Goal: Task Accomplishment & Management: Use online tool/utility

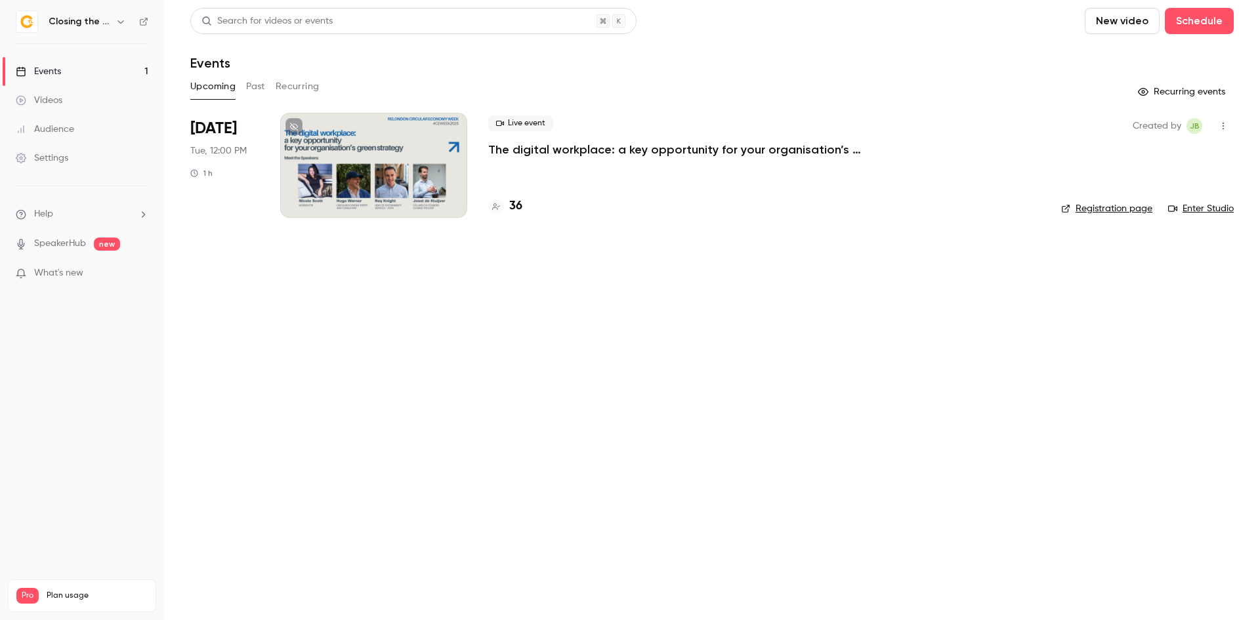
click at [424, 150] on div at bounding box center [373, 165] width 187 height 105
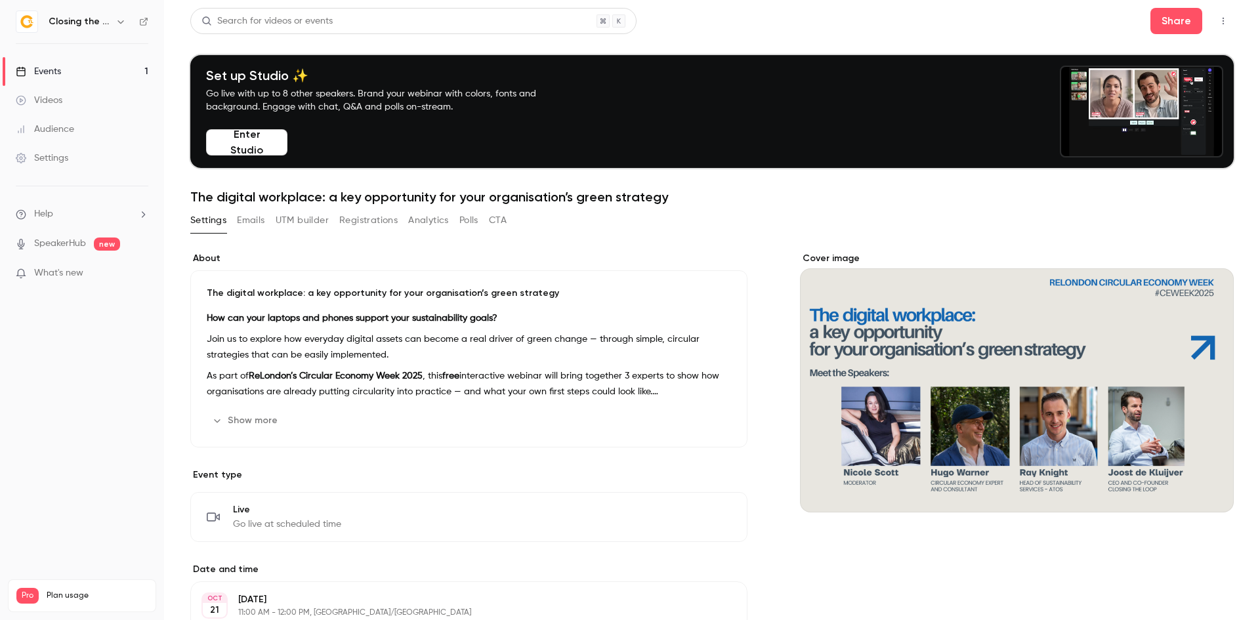
click at [1218, 22] on icon "button" at bounding box center [1223, 20] width 10 height 9
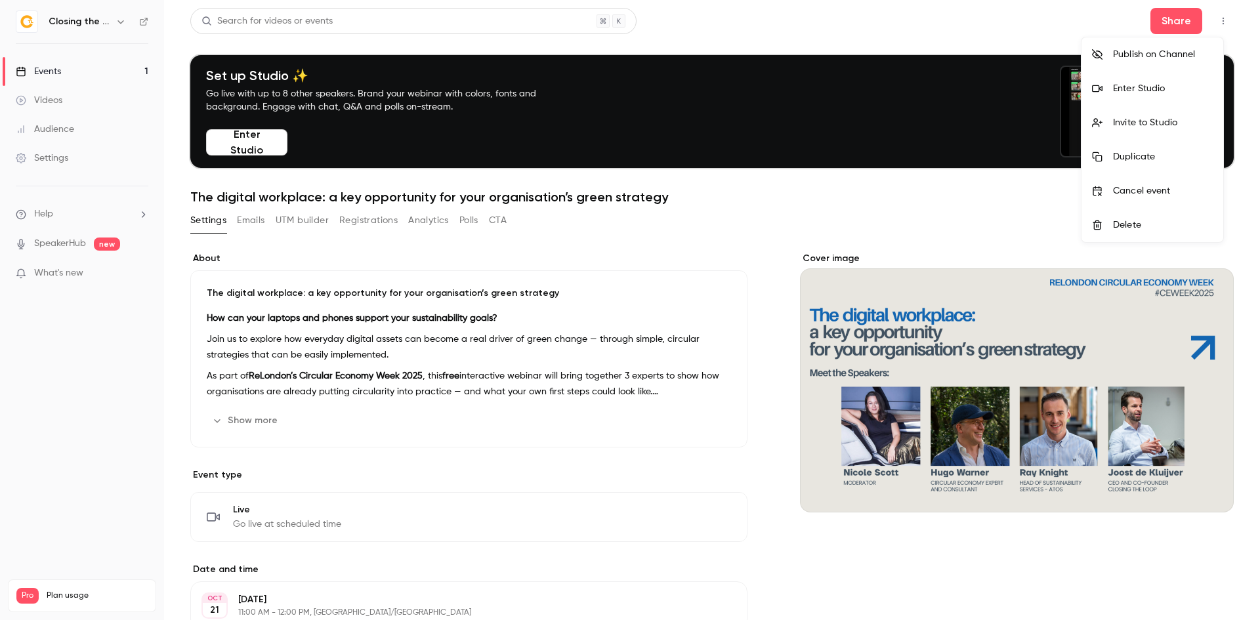
click at [1166, 96] on li "Enter Studio" at bounding box center [1152, 89] width 142 height 34
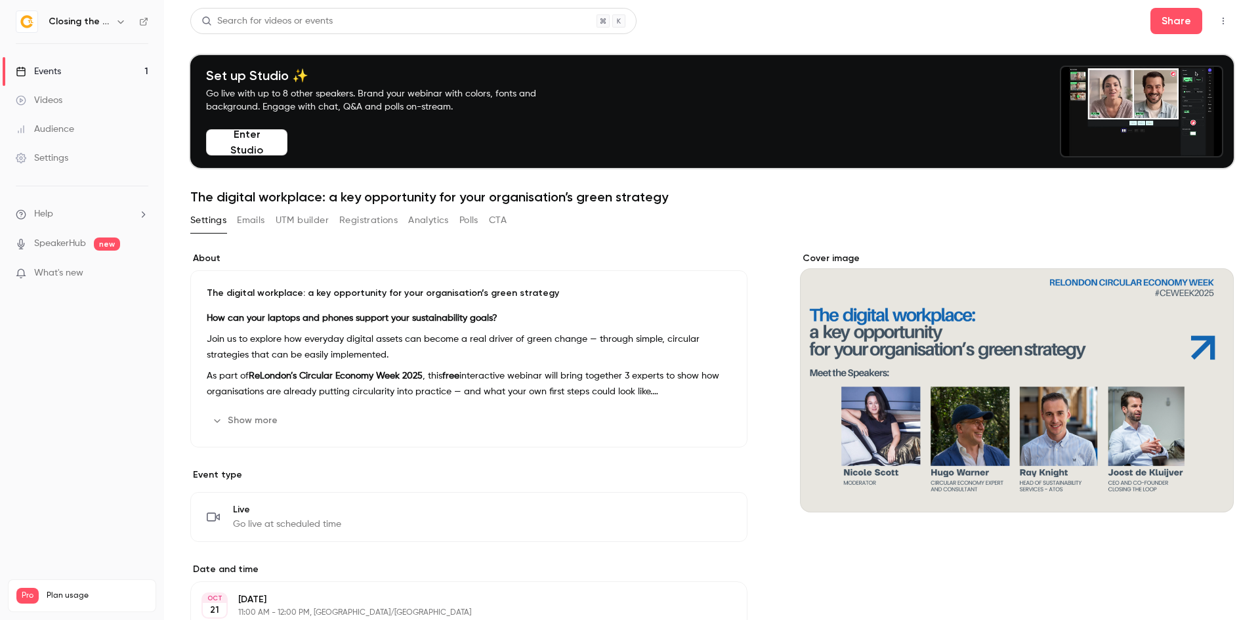
click at [1222, 18] on icon "button" at bounding box center [1222, 21] width 1 height 7
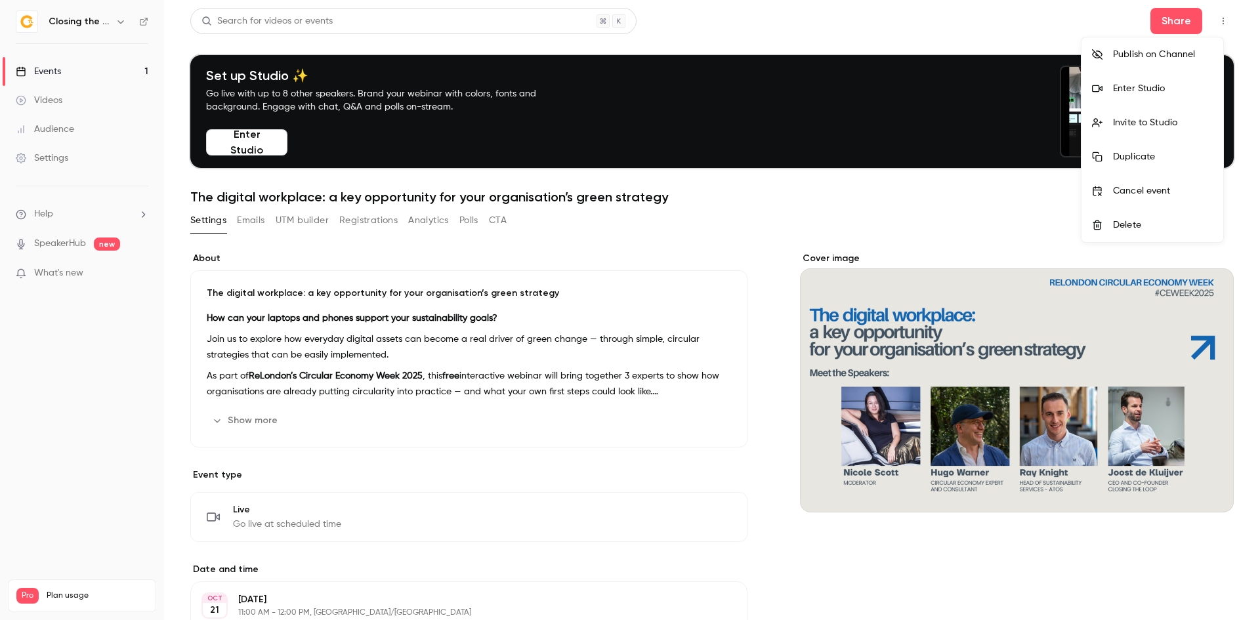
click at [1170, 119] on div "Invite to Studio" at bounding box center [1163, 122] width 100 height 13
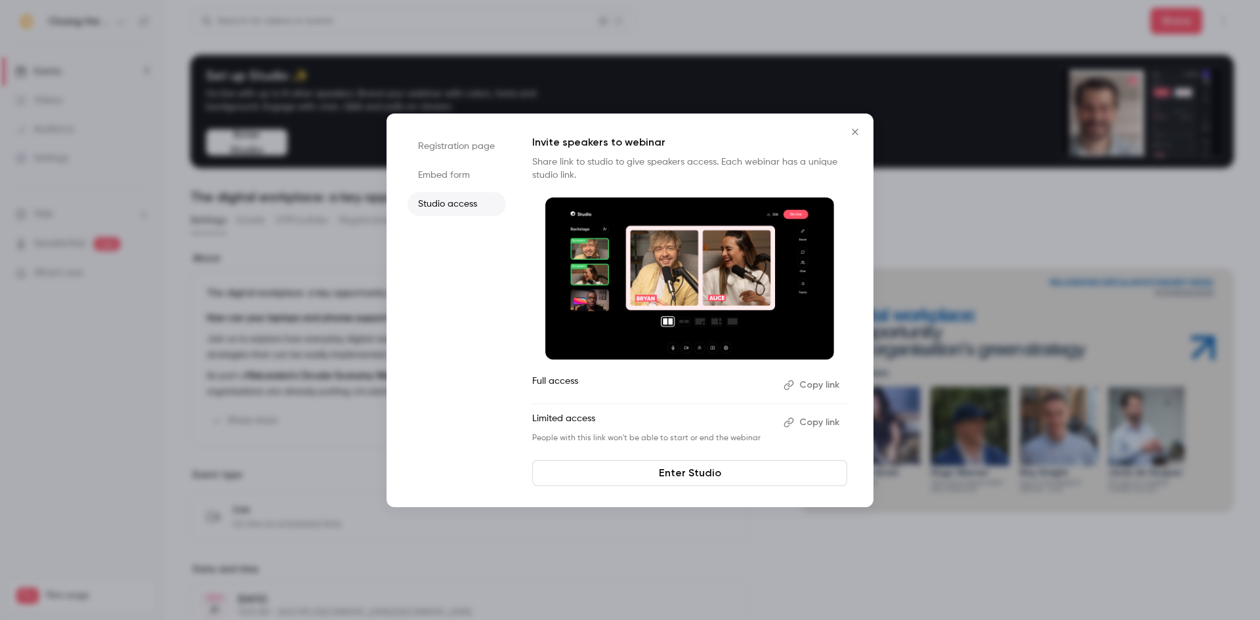
click at [810, 426] on button "Copy link" at bounding box center [812, 422] width 69 height 21
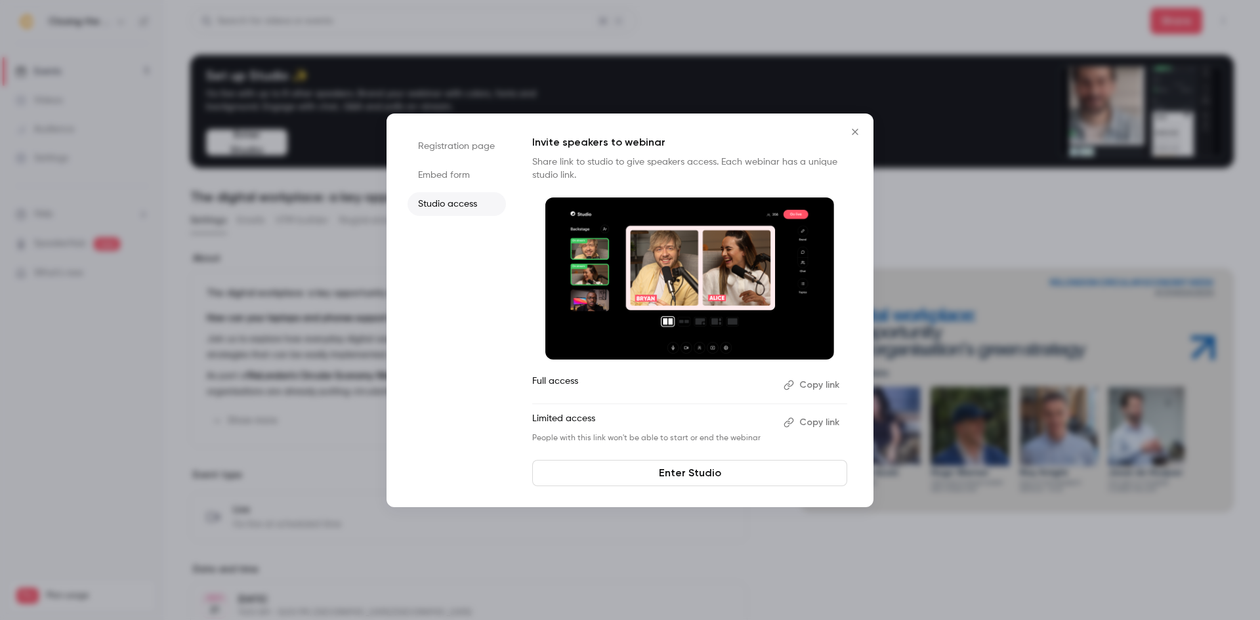
click at [857, 131] on icon "Close" at bounding box center [855, 132] width 16 height 10
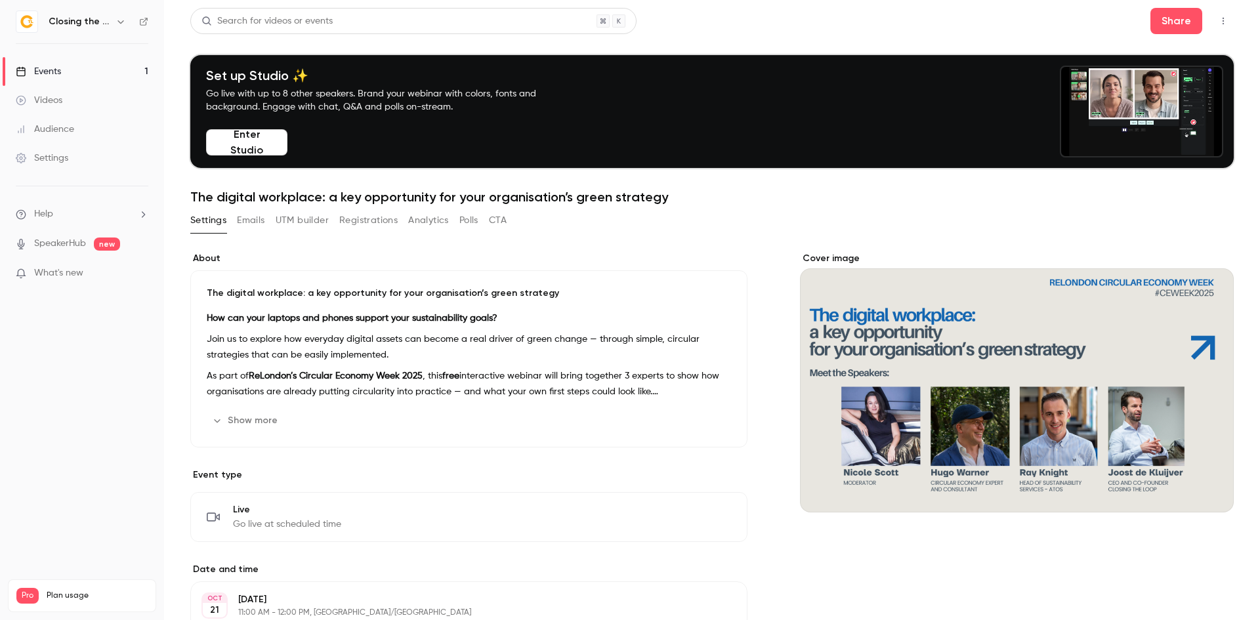
click at [1218, 24] on icon "button" at bounding box center [1223, 20] width 10 height 9
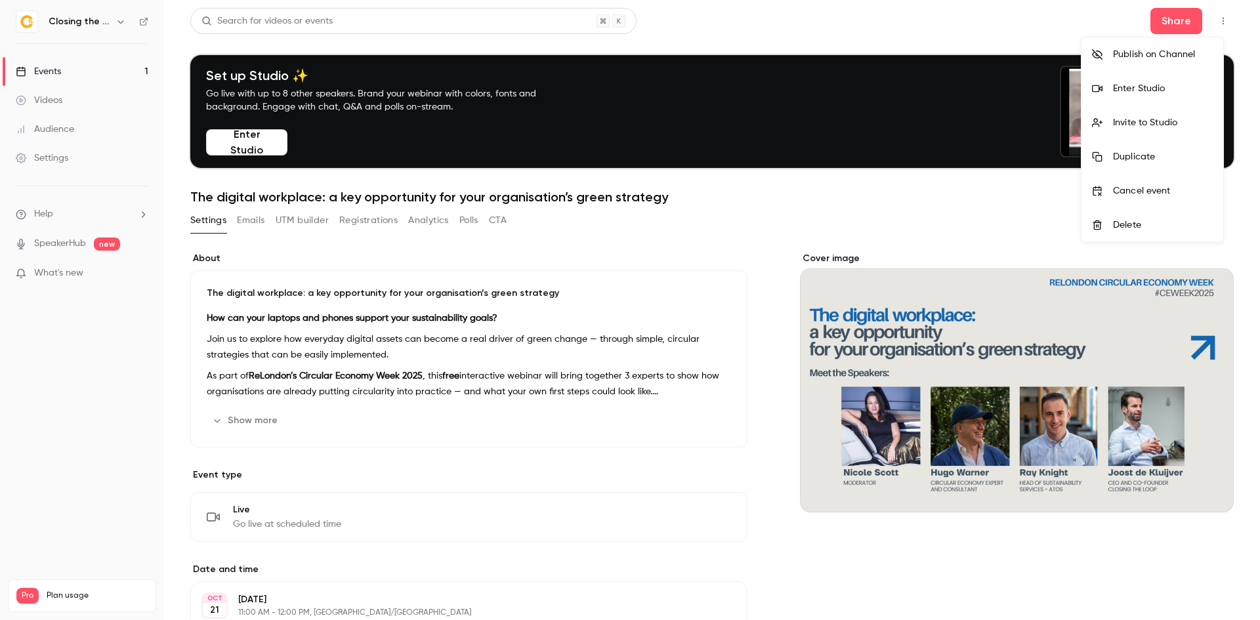
click at [1163, 127] on div "Invite to Studio" at bounding box center [1163, 122] width 100 height 13
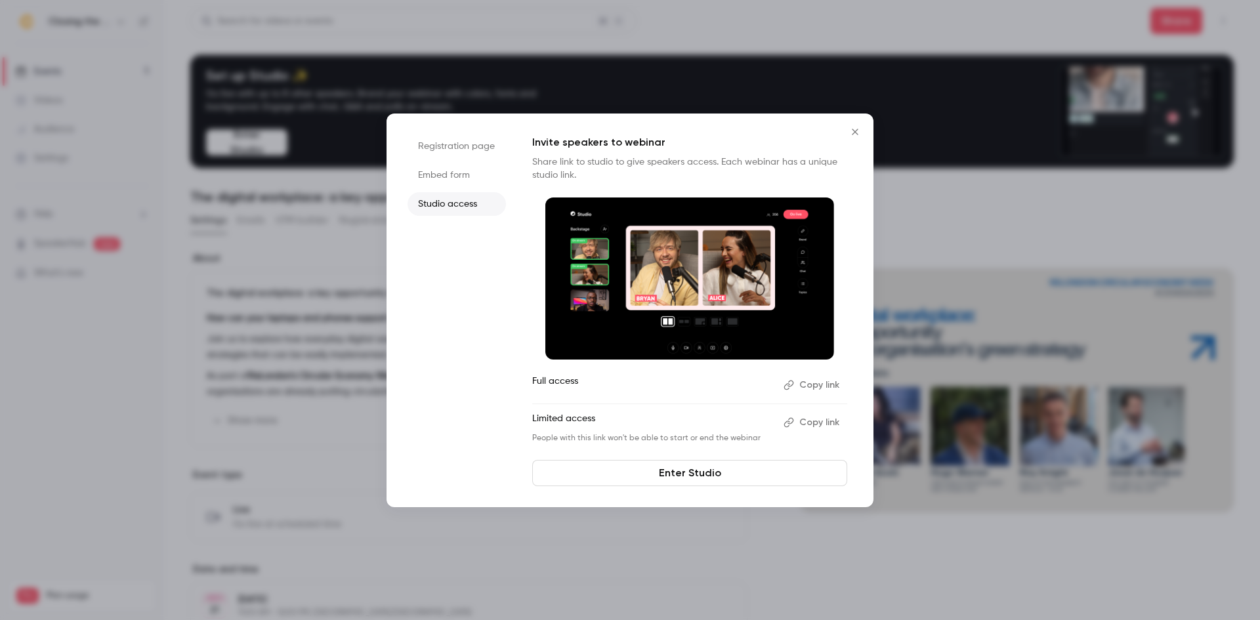
click at [819, 426] on button "Copy link" at bounding box center [812, 422] width 69 height 21
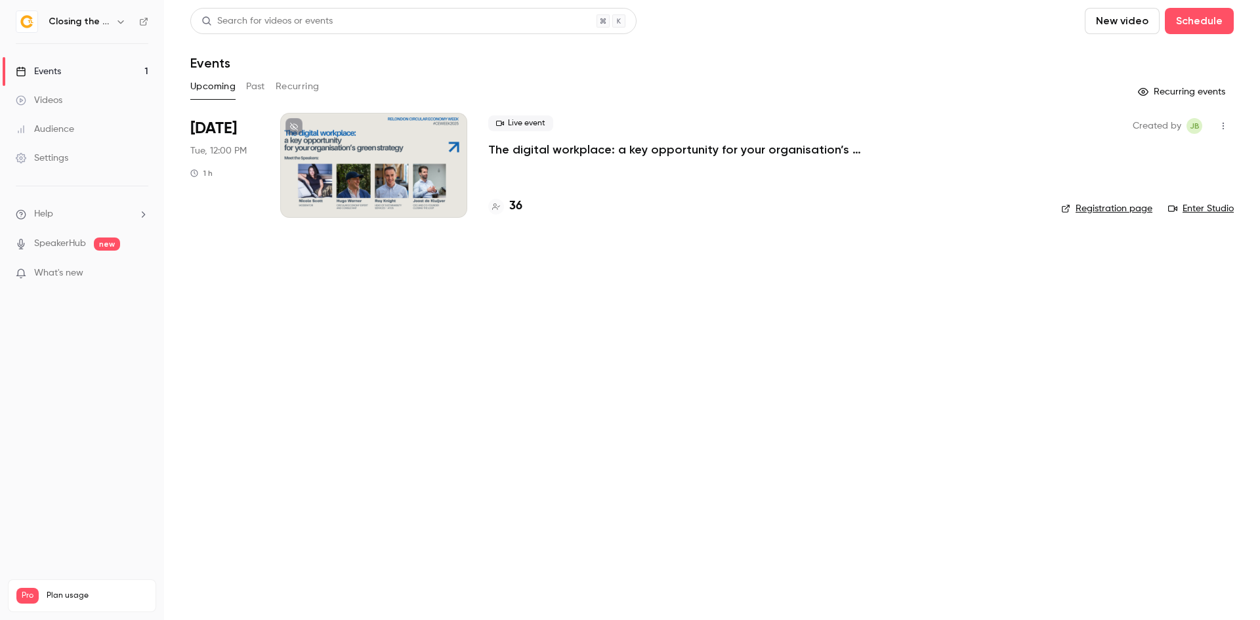
click at [590, 160] on div "Live event The digital workplace: a key opportunity for your organisation’s gre…" at bounding box center [764, 165] width 552 height 105
click at [591, 156] on p "The digital workplace: a key opportunity for your organisation’s green strategy" at bounding box center [685, 150] width 394 height 16
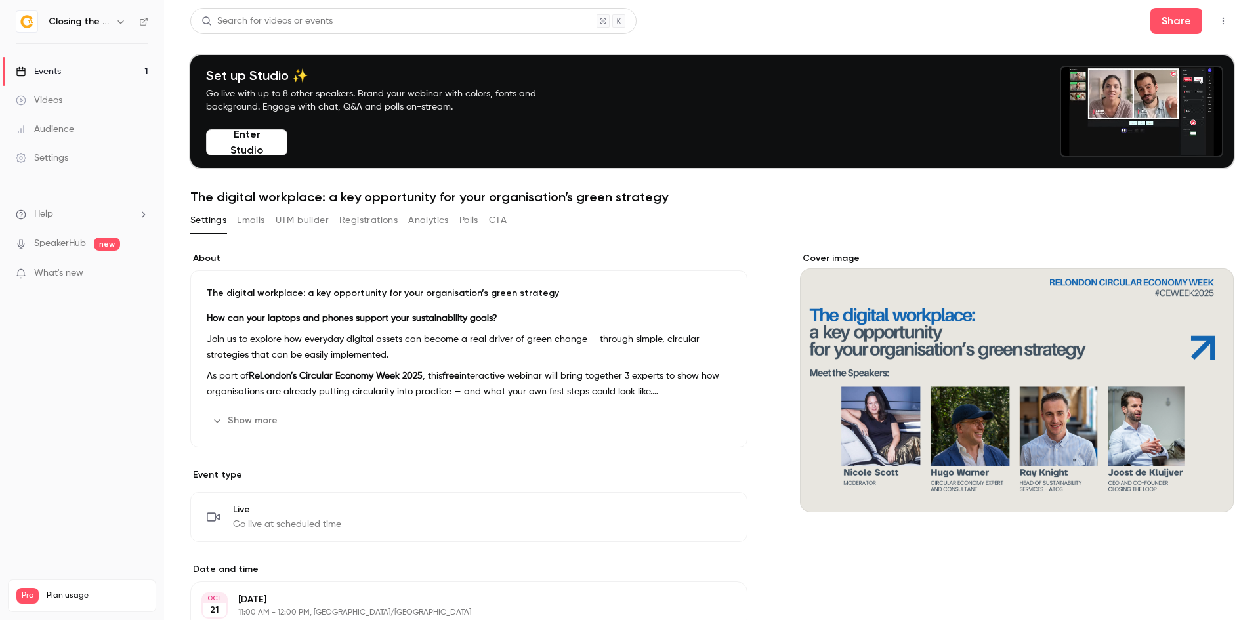
click at [1218, 22] on icon "button" at bounding box center [1223, 20] width 10 height 9
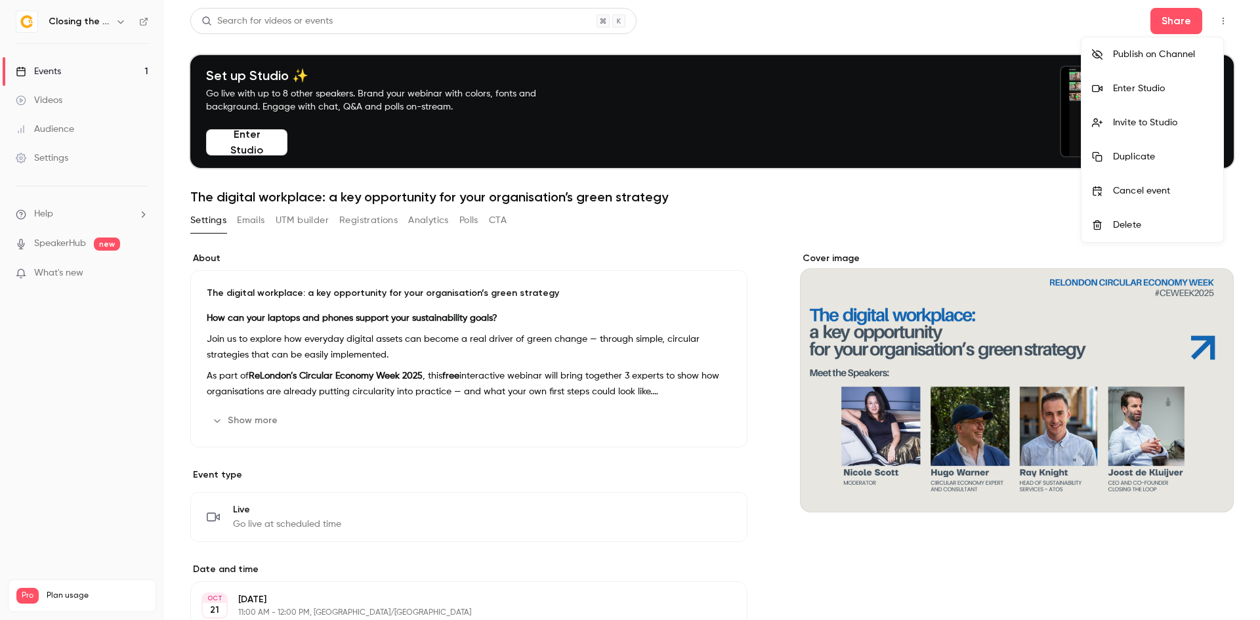
click at [1140, 91] on div "Enter Studio" at bounding box center [1163, 88] width 100 height 13
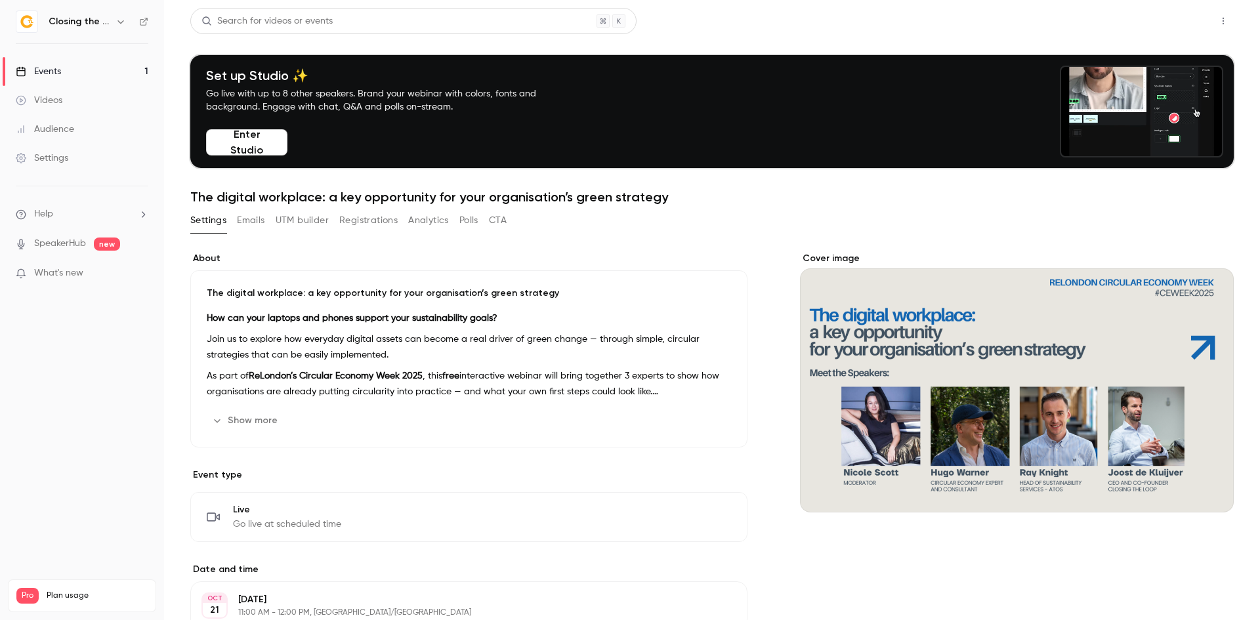
click at [1178, 18] on button "Share" at bounding box center [1176, 21] width 52 height 26
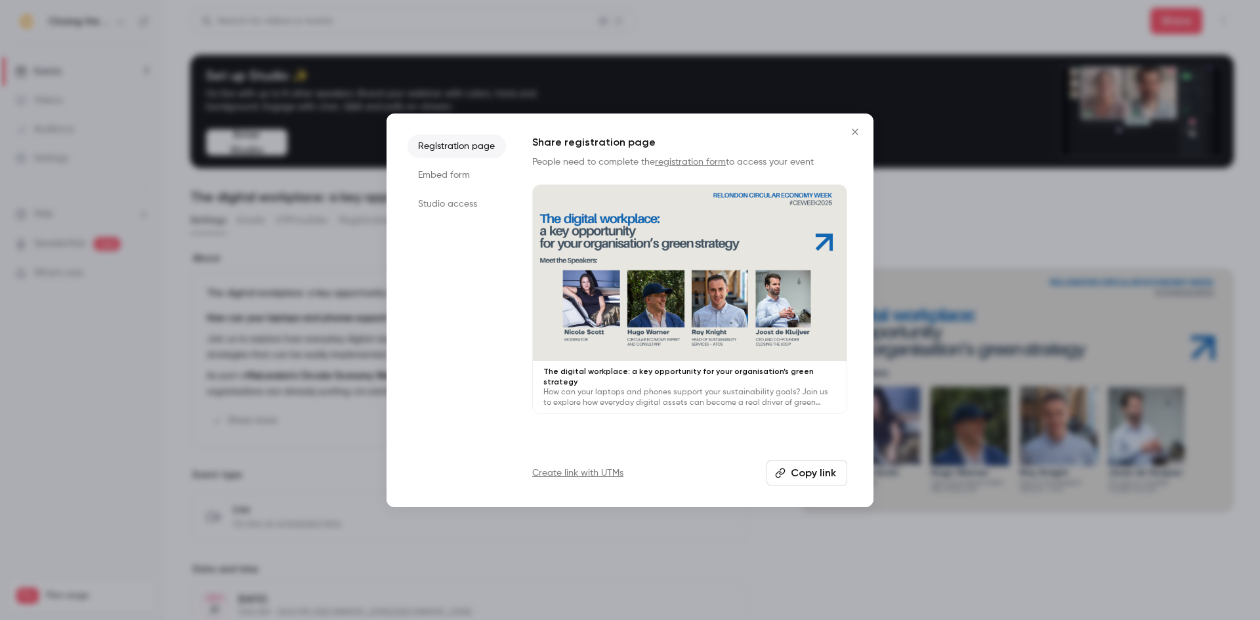
drag, startPoint x: 476, startPoint y: 173, endPoint x: 463, endPoint y: 195, distance: 26.2
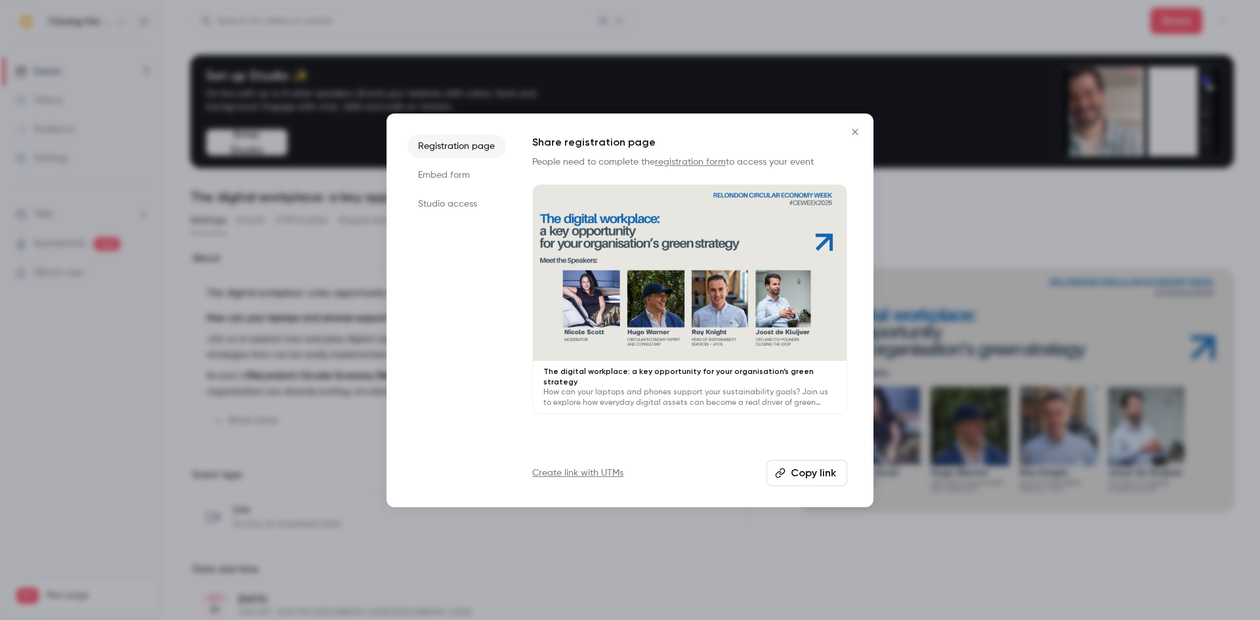
click at [476, 173] on li "Embed form" at bounding box center [456, 175] width 98 height 24
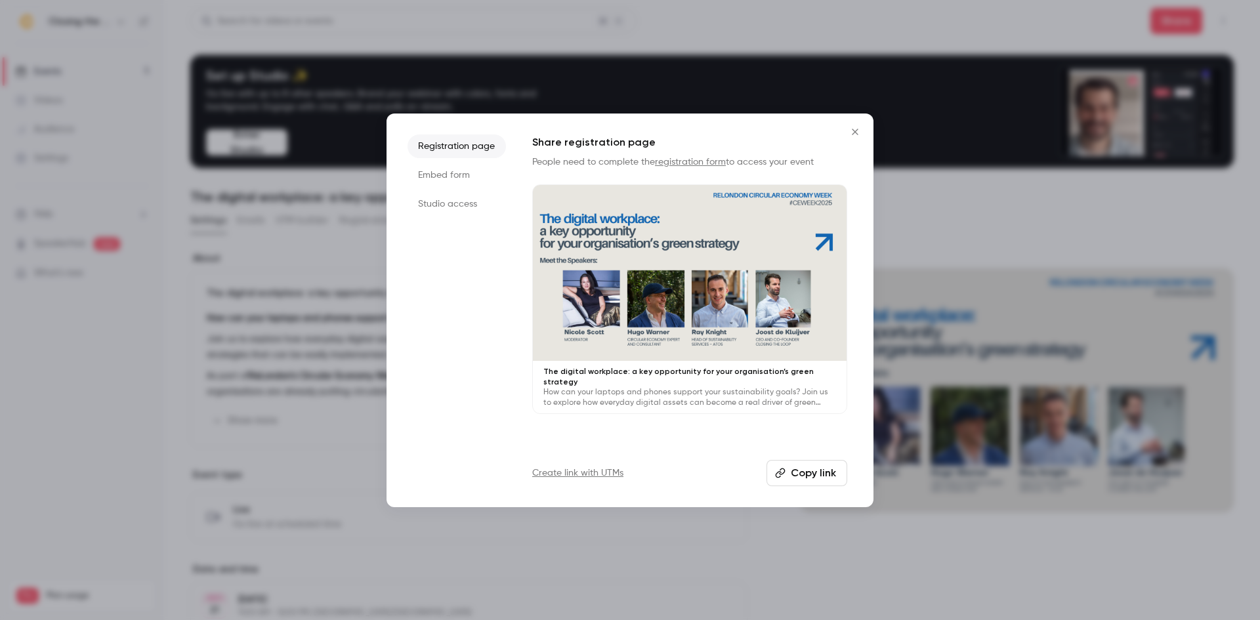
click at [463, 195] on li "Studio access" at bounding box center [456, 204] width 98 height 24
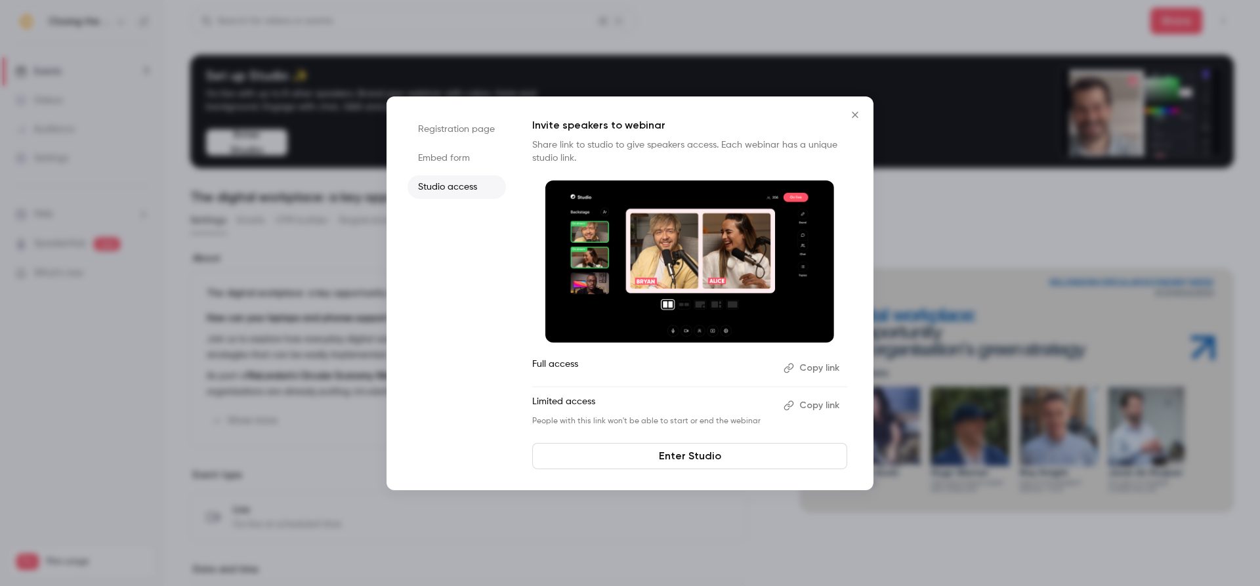
drag, startPoint x: 529, startPoint y: 369, endPoint x: 669, endPoint y: 375, distance: 139.2
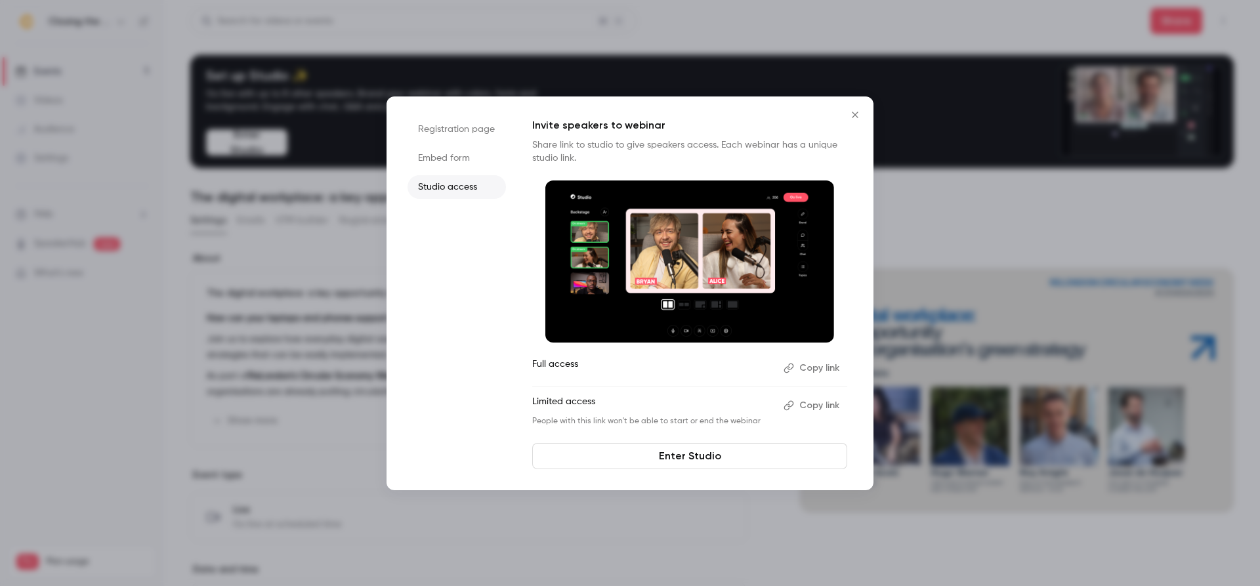
click at [639, 370] on div "Registration page Embed form Studio access Invite speakers to webinar Share lin…" at bounding box center [629, 293] width 487 height 394
drag, startPoint x: 522, startPoint y: 400, endPoint x: 611, endPoint y: 404, distance: 90.0
click at [642, 397] on div "Registration page Embed form Studio access Invite speakers to webinar Share lin…" at bounding box center [629, 293] width 487 height 394
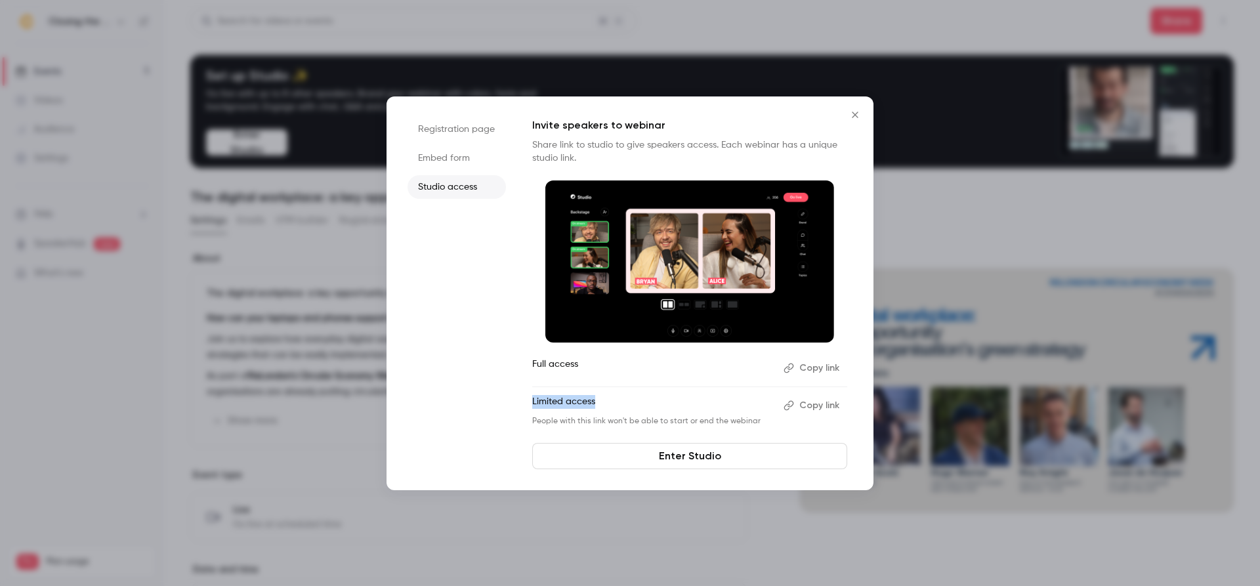
click at [603, 398] on p "Limited access" at bounding box center [652, 405] width 241 height 21
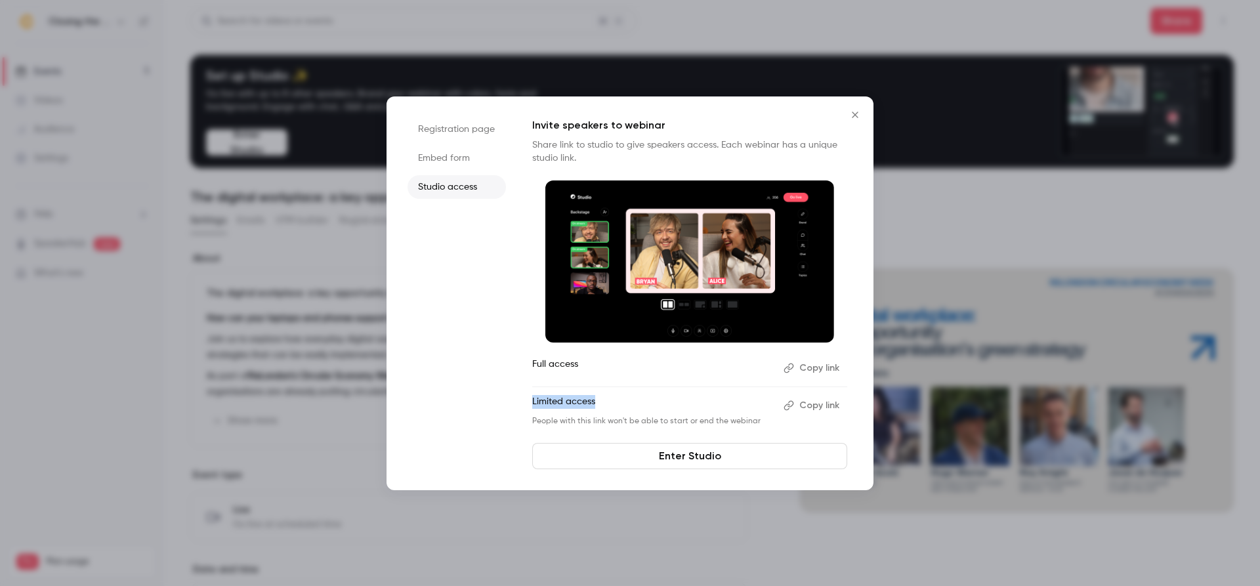
click at [602, 353] on div "Invite speakers to webinar Share link to studio to give speakers access. Each w…" at bounding box center [689, 272] width 315 height 310
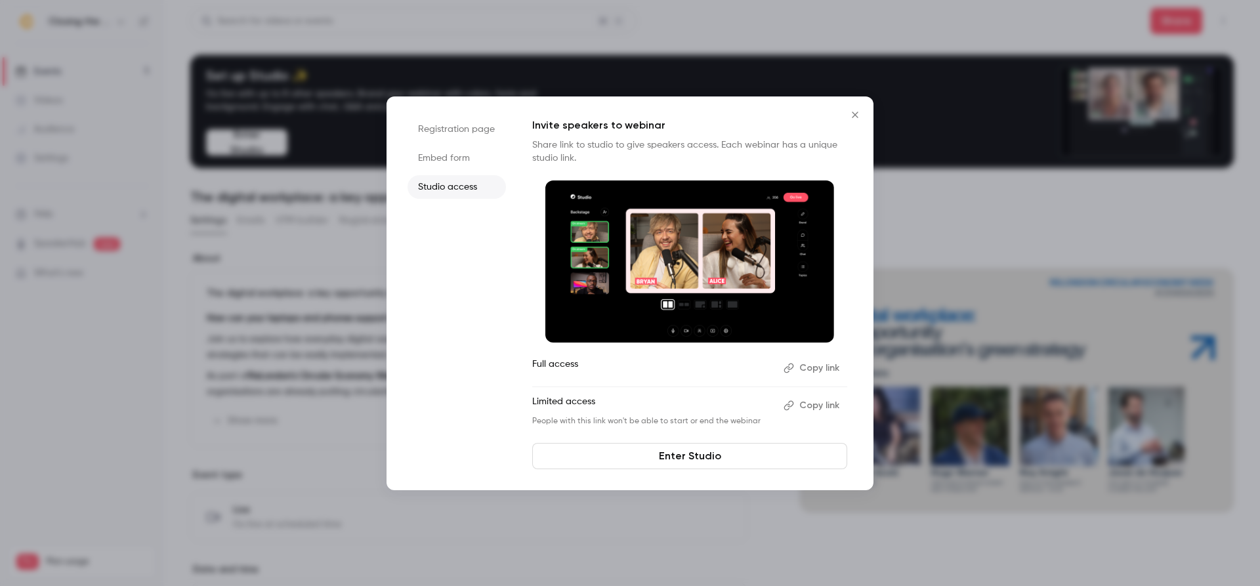
drag, startPoint x: 522, startPoint y: 365, endPoint x: 510, endPoint y: 379, distance: 18.1
click at [480, 365] on div "Registration page Embed form Studio access Invite speakers to webinar Share lin…" at bounding box center [629, 293] width 487 height 394
click at [424, 403] on div "Registration page Embed form Studio access Invite speakers to webinar Share lin…" at bounding box center [629, 293] width 487 height 394
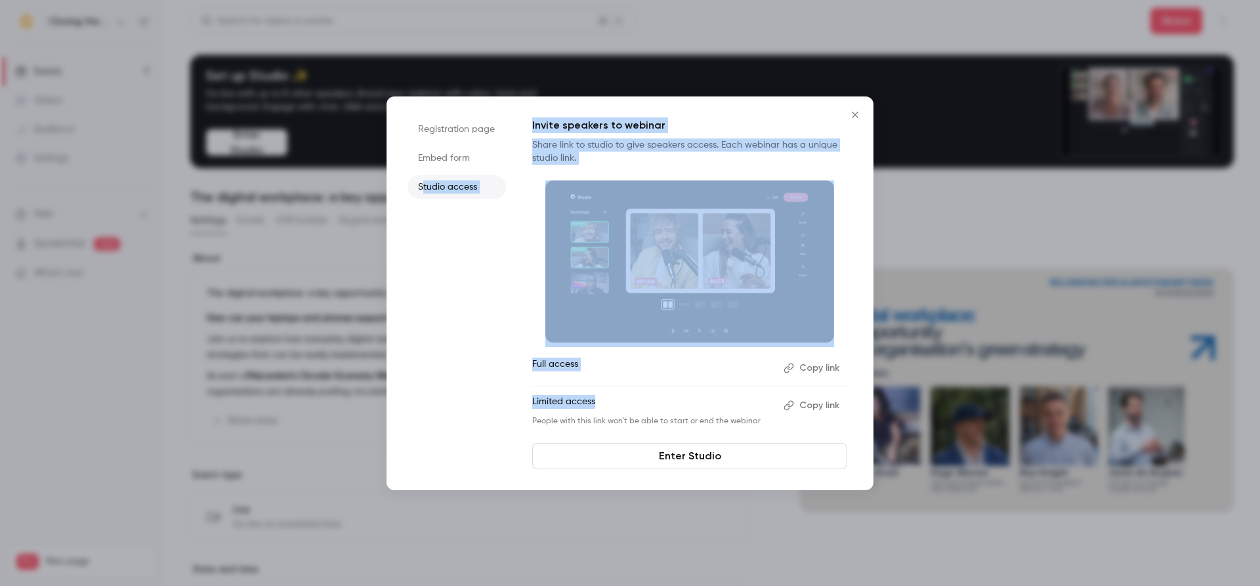
click at [855, 112] on icon "Close" at bounding box center [855, 115] width 16 height 10
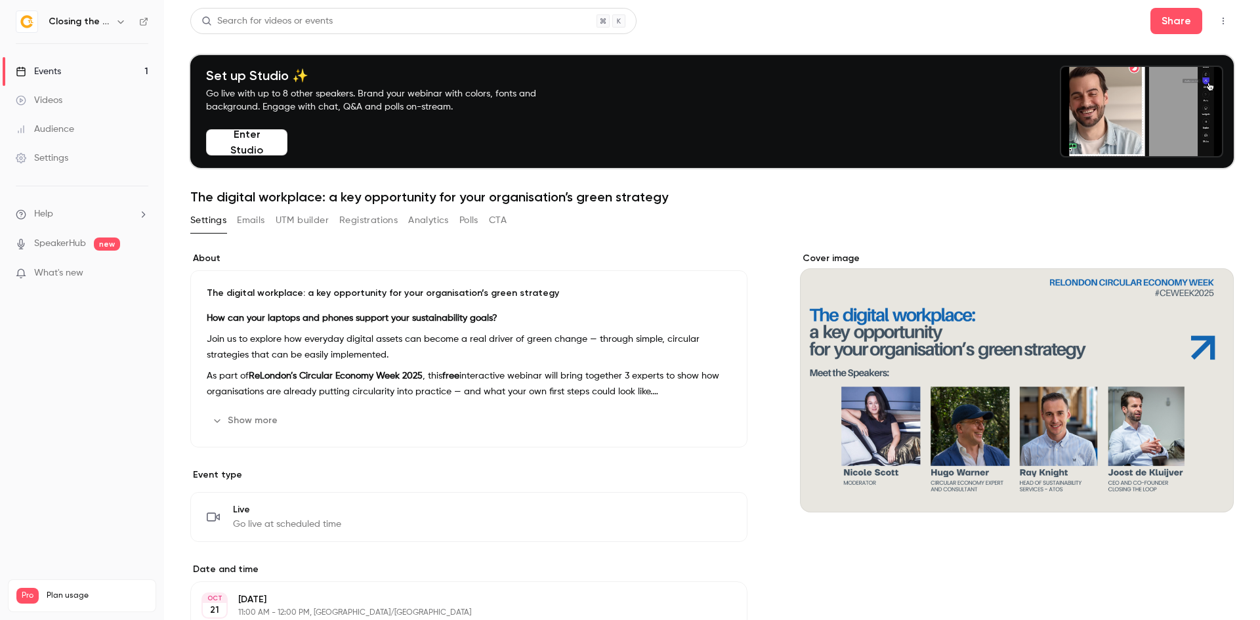
click at [1218, 22] on icon "button" at bounding box center [1223, 20] width 10 height 9
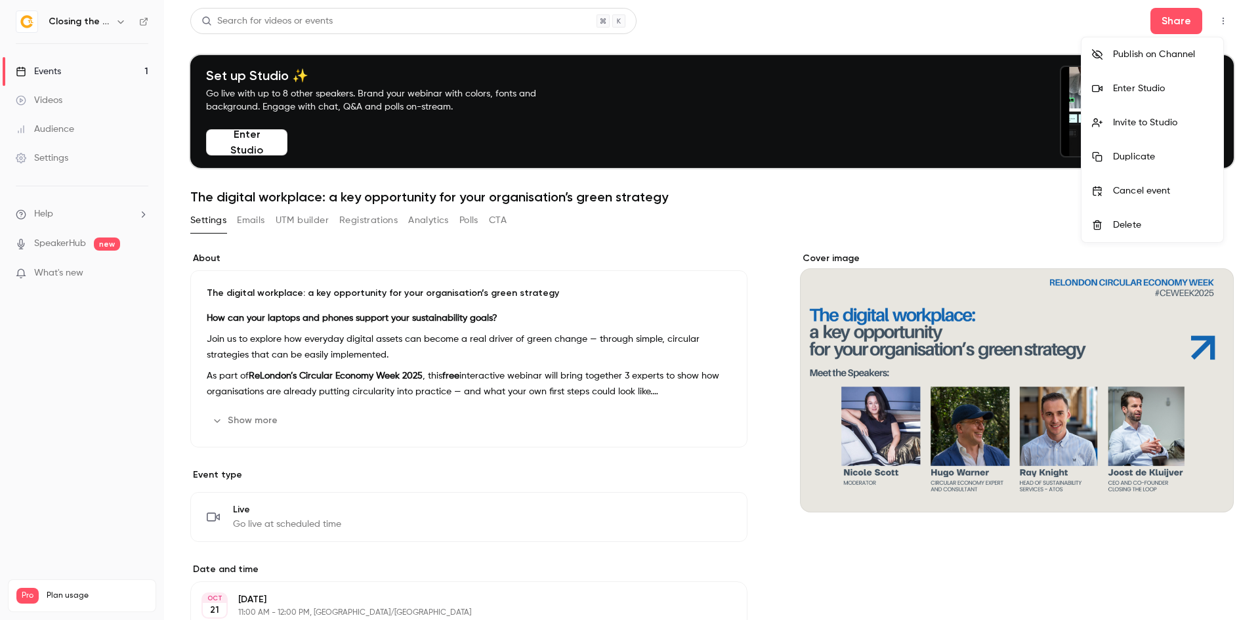
click at [484, 218] on div at bounding box center [630, 310] width 1260 height 620
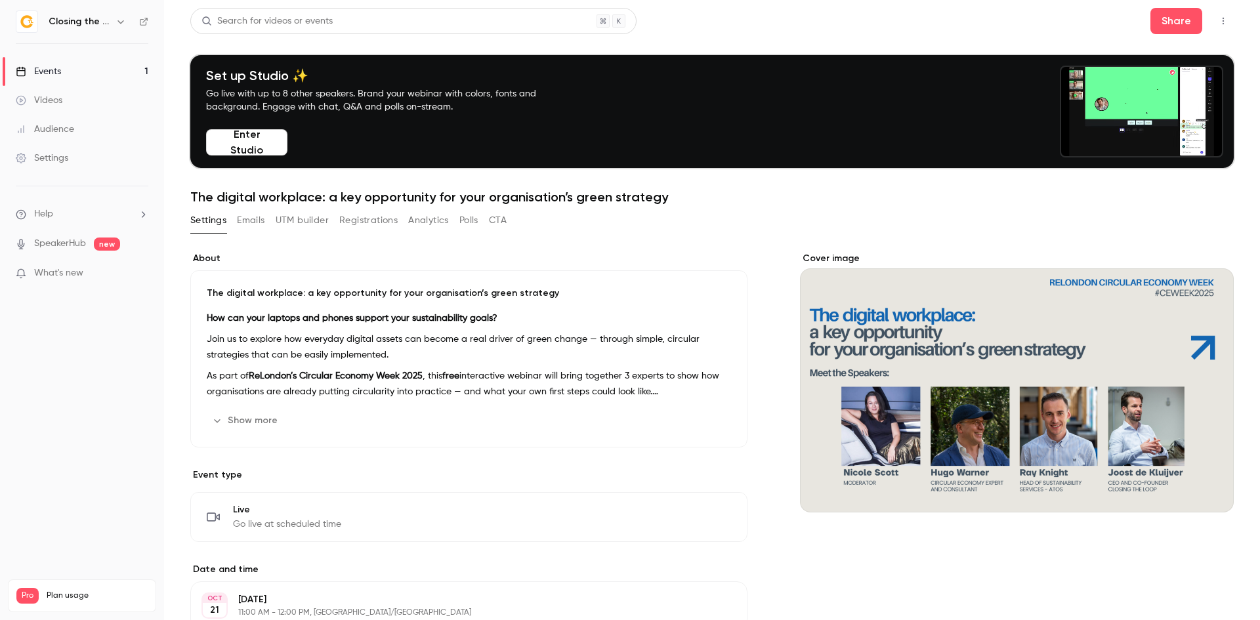
click at [473, 218] on button "Polls" at bounding box center [468, 220] width 19 height 21
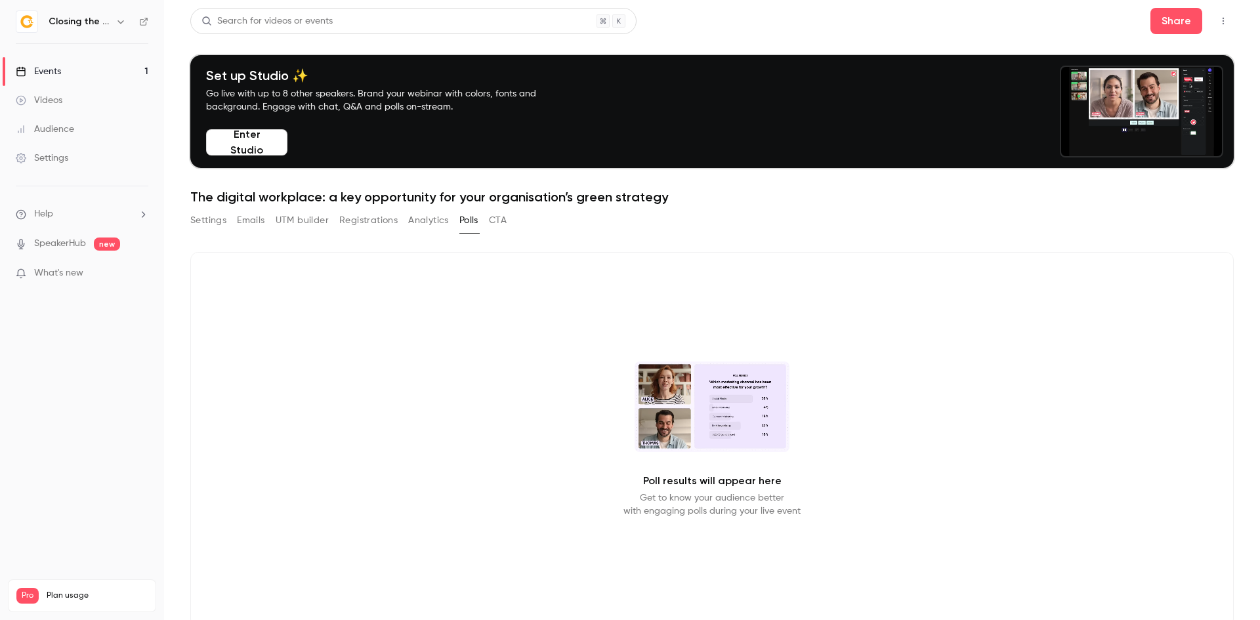
click at [259, 224] on button "Emails" at bounding box center [251, 220] width 28 height 21
